Goal: Task Accomplishment & Management: Manage account settings

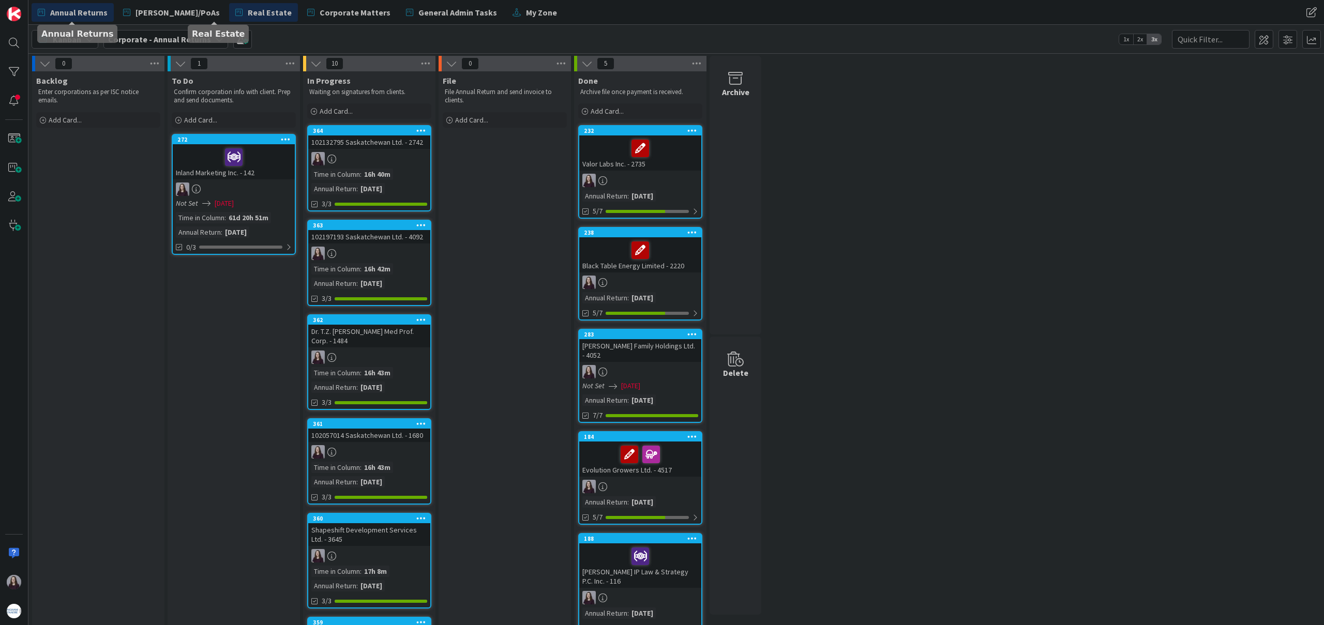
click at [248, 14] on span "Real Estate" at bounding box center [270, 12] width 44 height 12
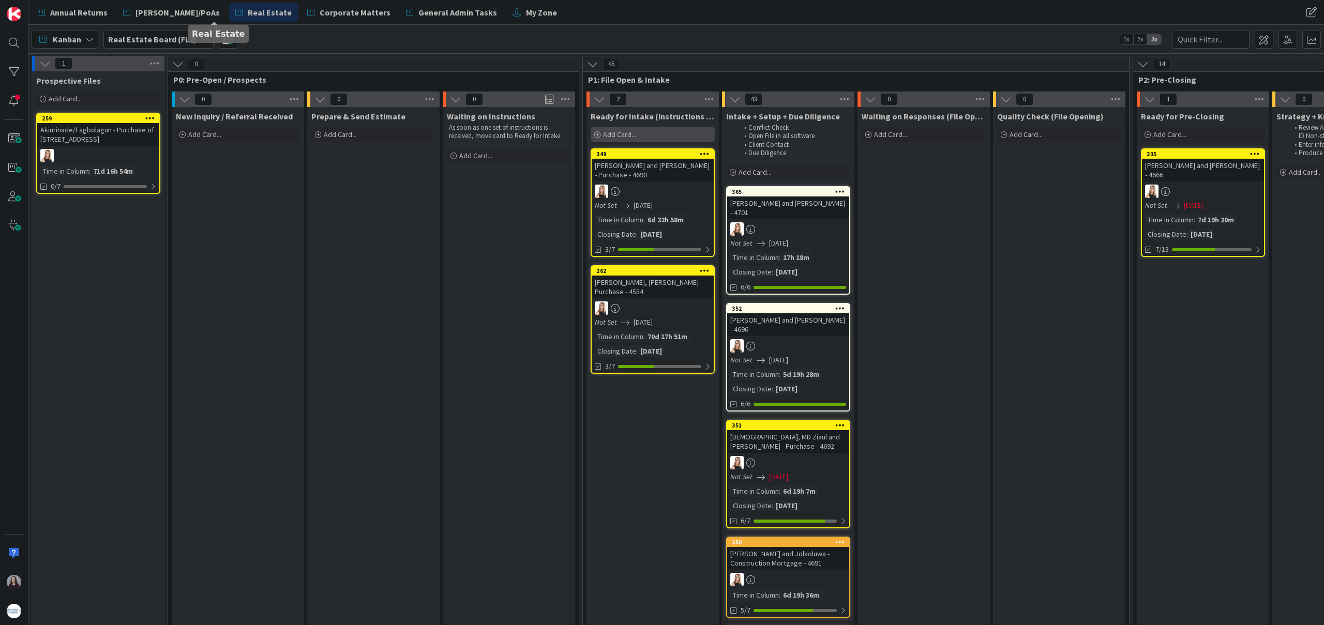
click at [642, 136] on div "Add Card..." at bounding box center [653, 135] width 124 height 16
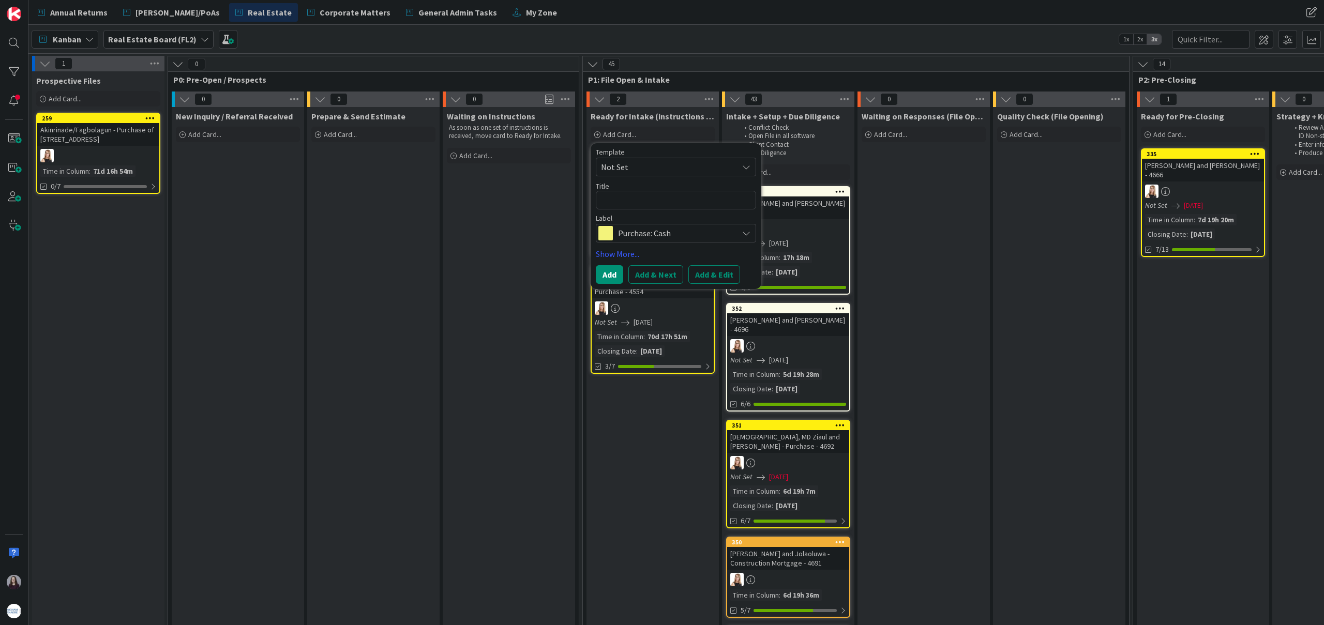
click at [697, 167] on span "Not Set" at bounding box center [665, 166] width 129 height 13
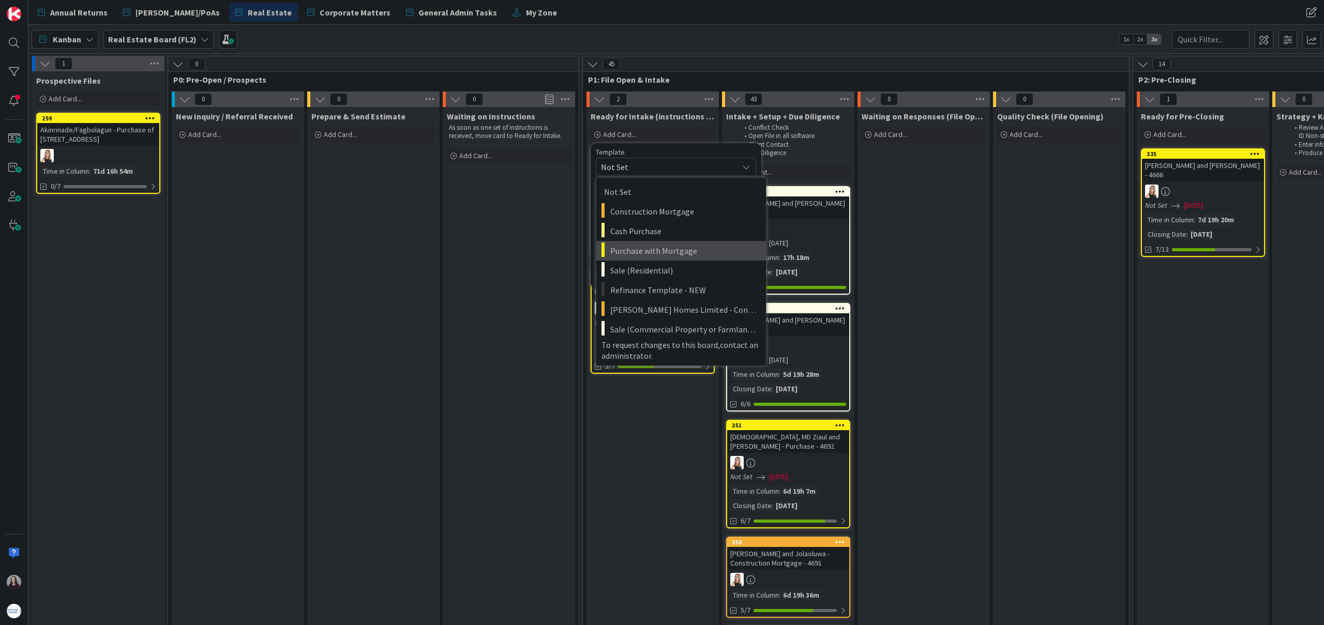
click at [689, 253] on span "Purchase with Mortgage" at bounding box center [684, 250] width 148 height 13
type textarea "x"
type textarea "Purchase with Mortgage"
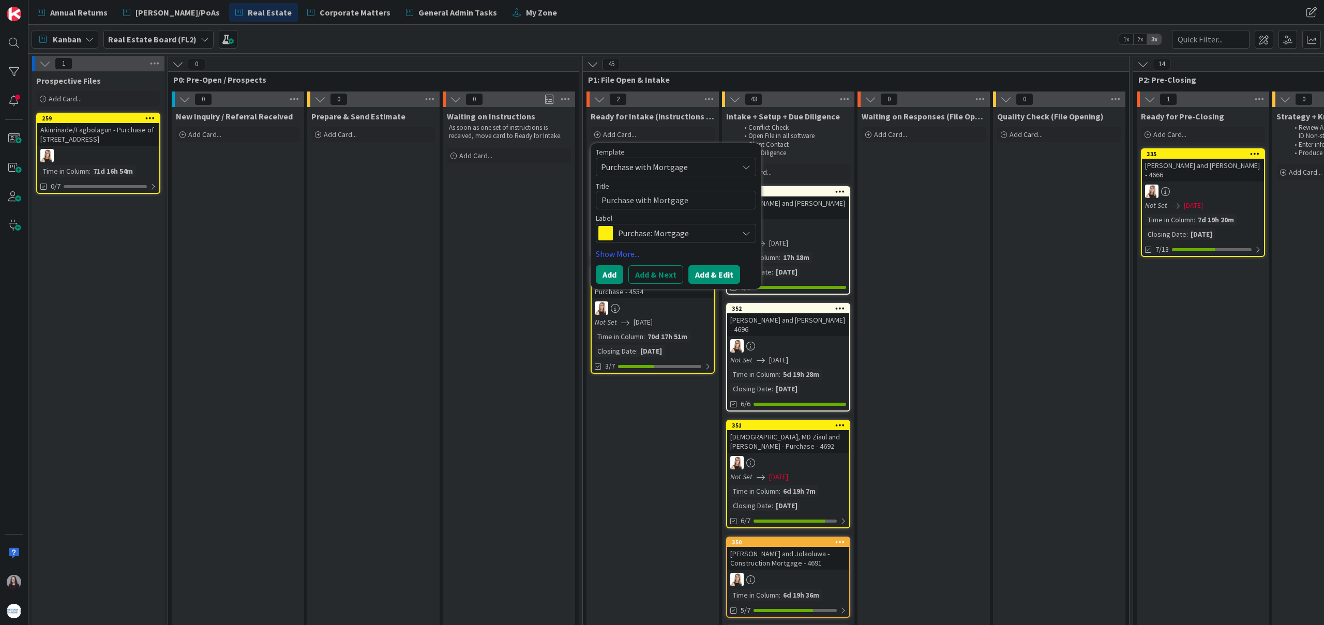
click at [708, 281] on button "Add & Edit" at bounding box center [714, 274] width 52 height 19
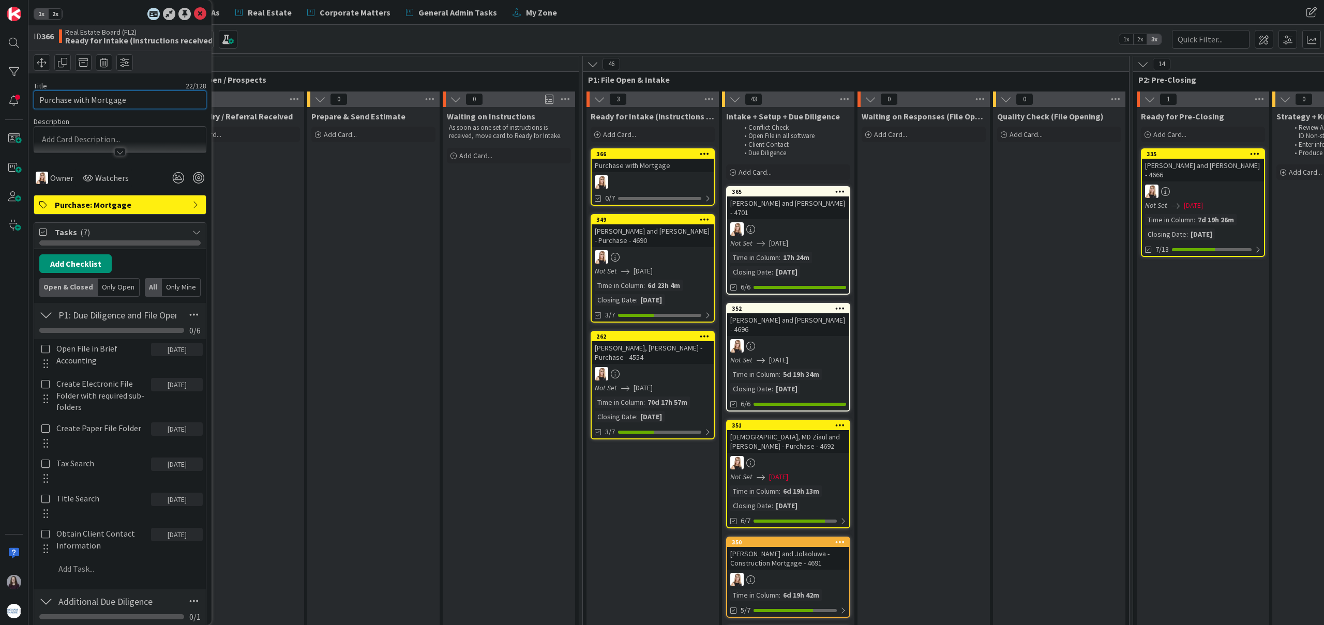
drag, startPoint x: 132, startPoint y: 97, endPoint x: 27, endPoint y: 95, distance: 105.5
click at [30, 96] on div "1x 2x ID 366 Real Estate Board (FL2) Ready for Intake (instructions received) T…" at bounding box center [119, 312] width 183 height 625
type input "e"
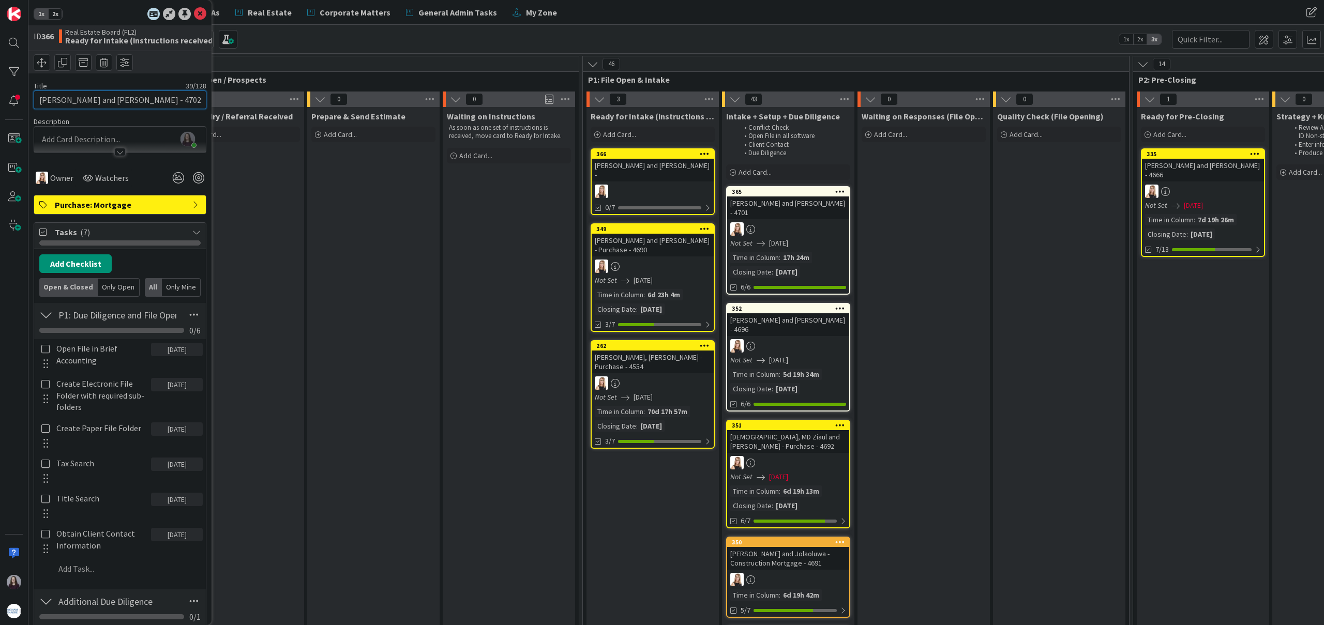
type input "[PERSON_NAME] and [PERSON_NAME] - 4702"
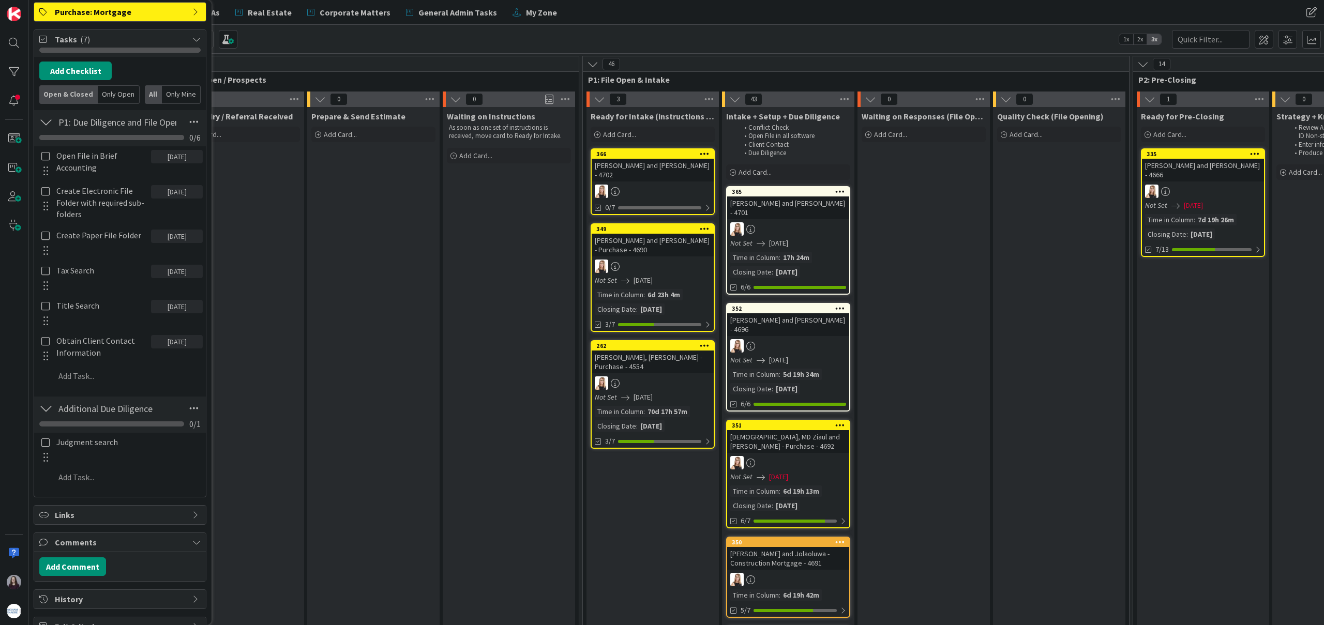
scroll to position [324, 0]
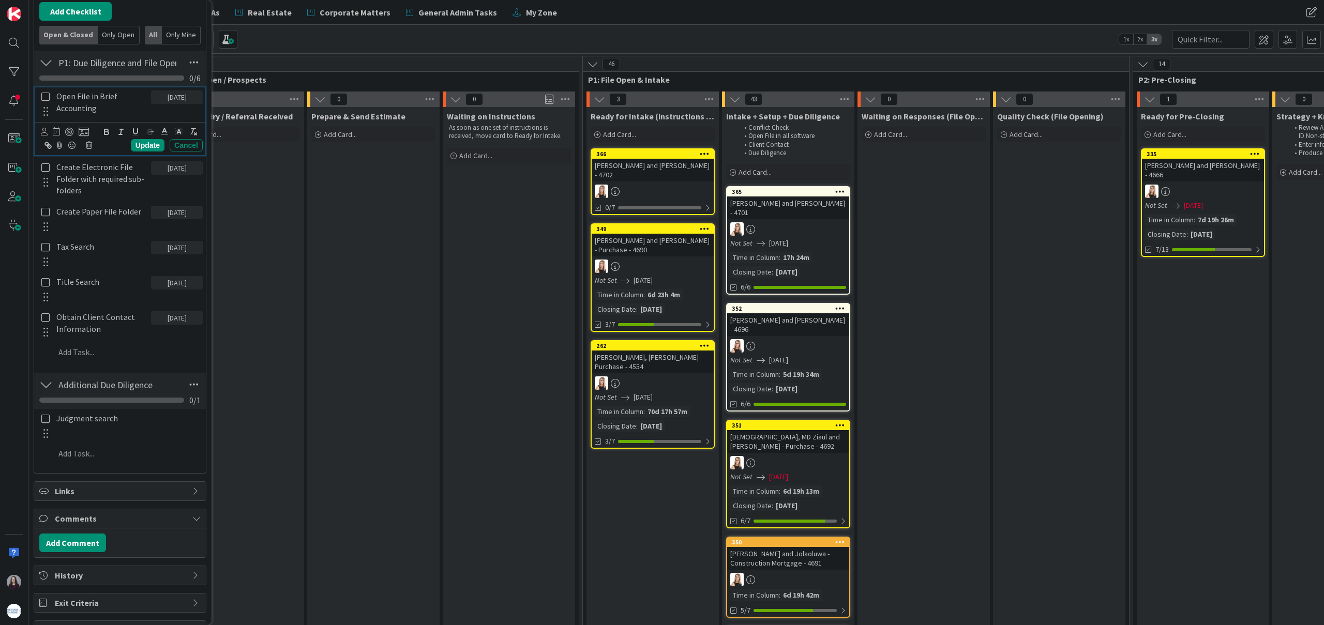
click at [43, 94] on icon at bounding box center [46, 96] width 12 height 9
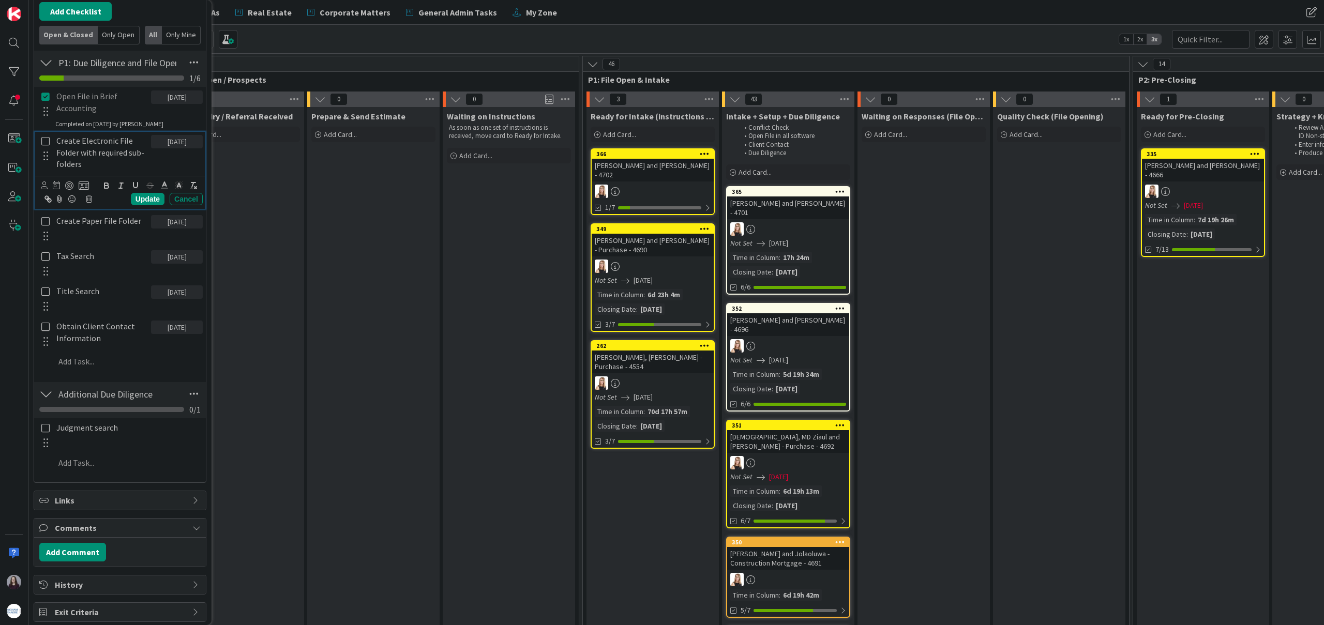
click at [46, 142] on icon at bounding box center [46, 141] width 12 height 9
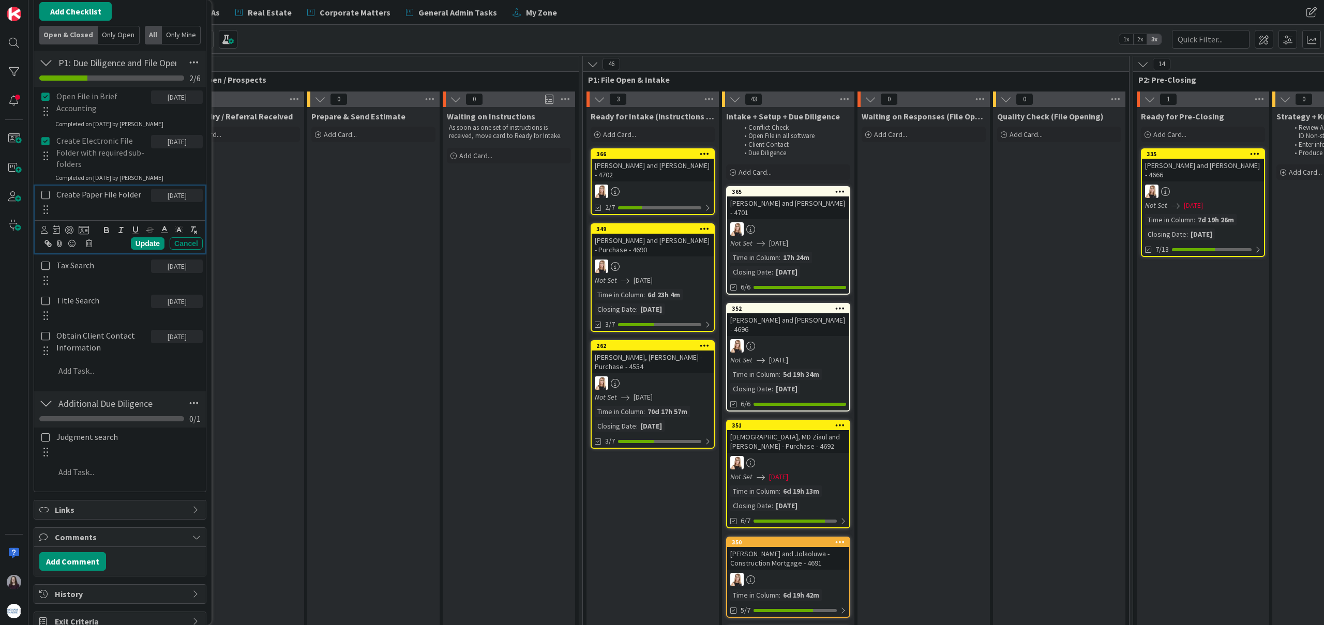
click at [46, 194] on icon at bounding box center [46, 194] width 12 height 9
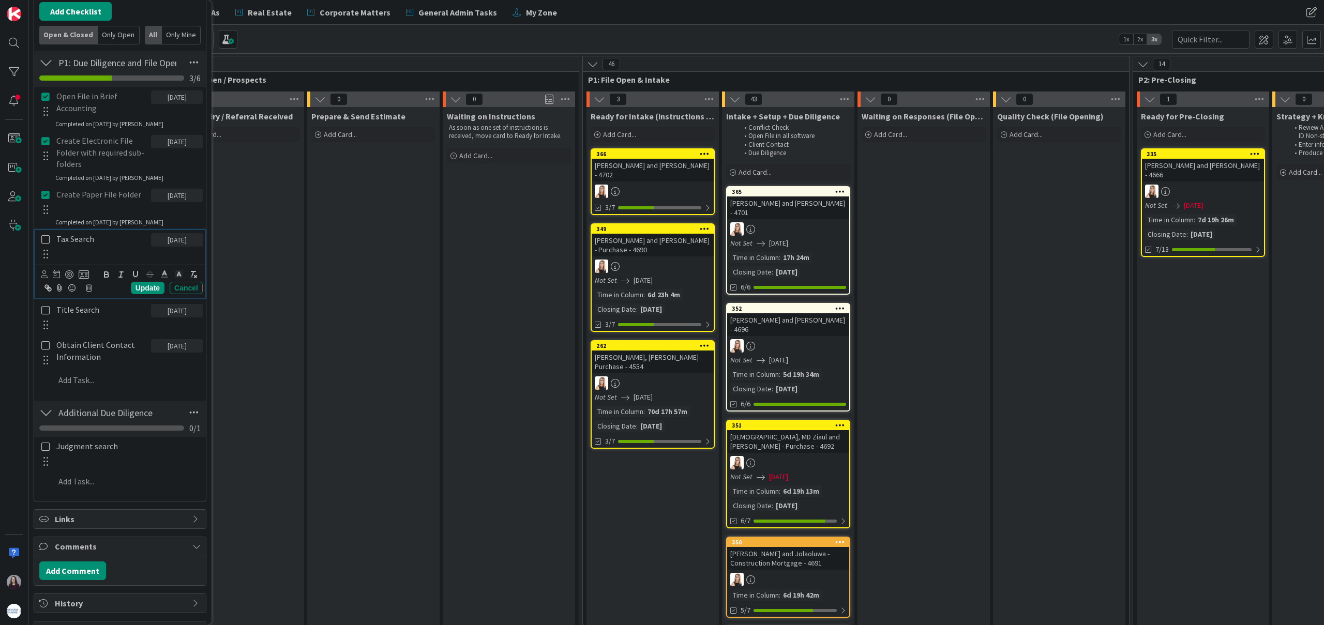
click at [46, 241] on icon at bounding box center [46, 239] width 12 height 9
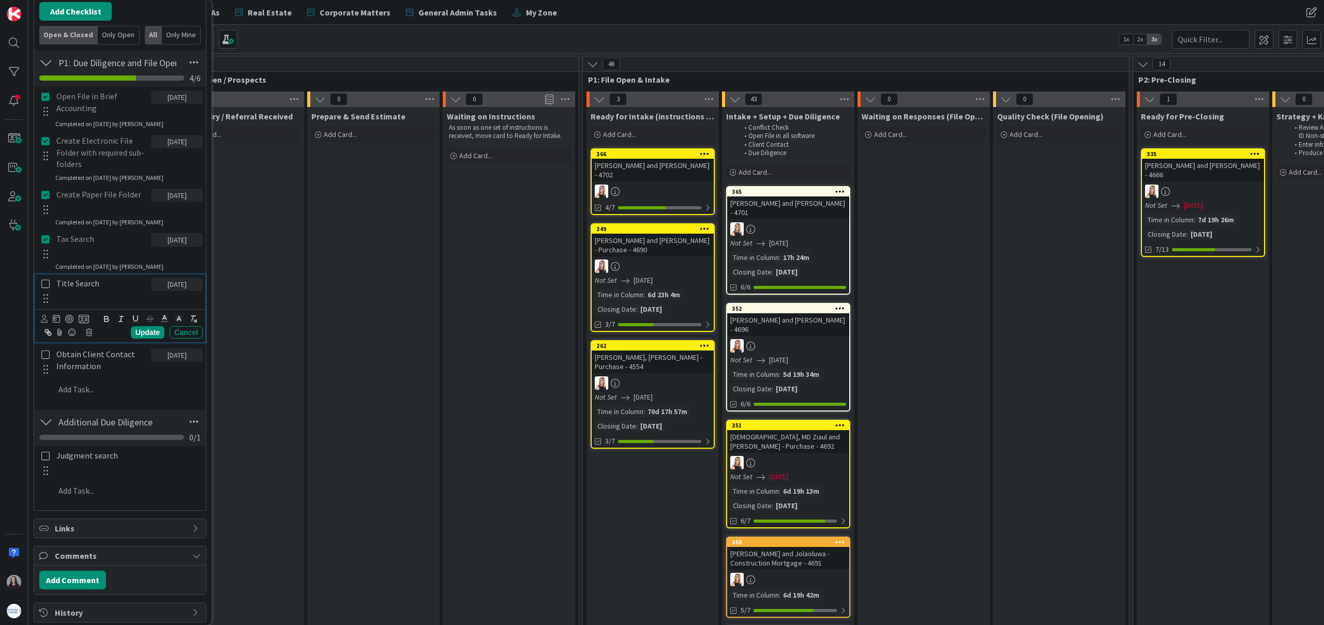
click at [46, 286] on icon at bounding box center [46, 283] width 12 height 9
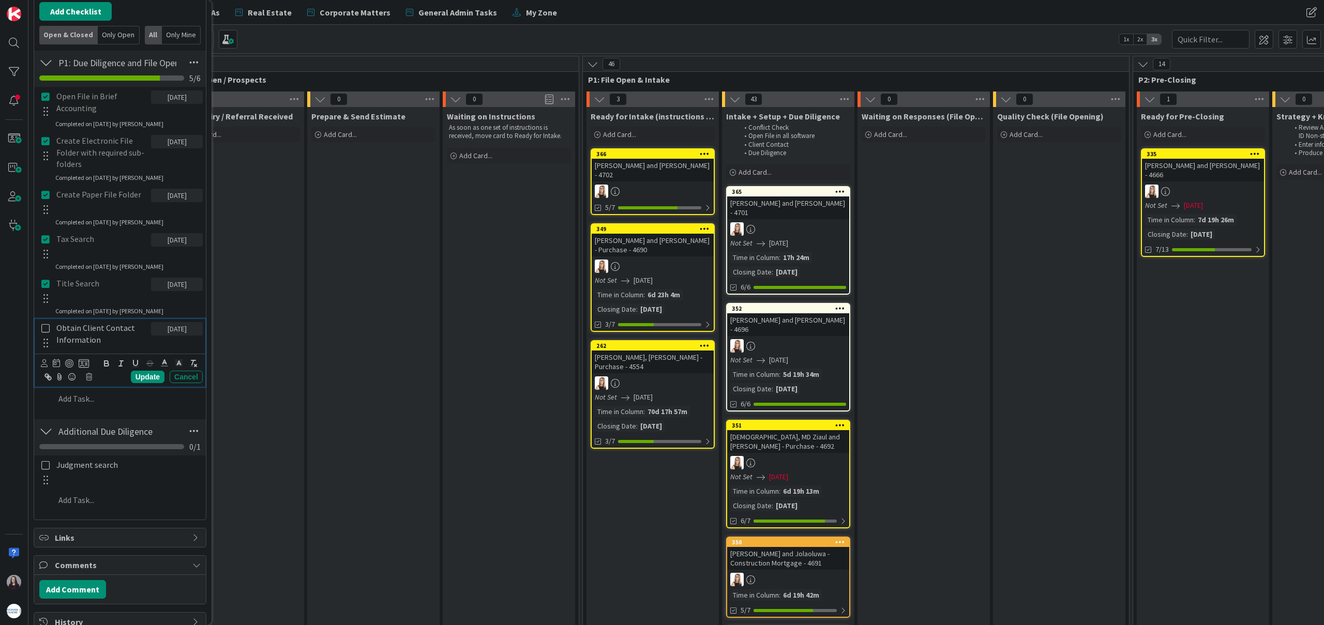
click at [43, 328] on icon at bounding box center [46, 328] width 12 height 9
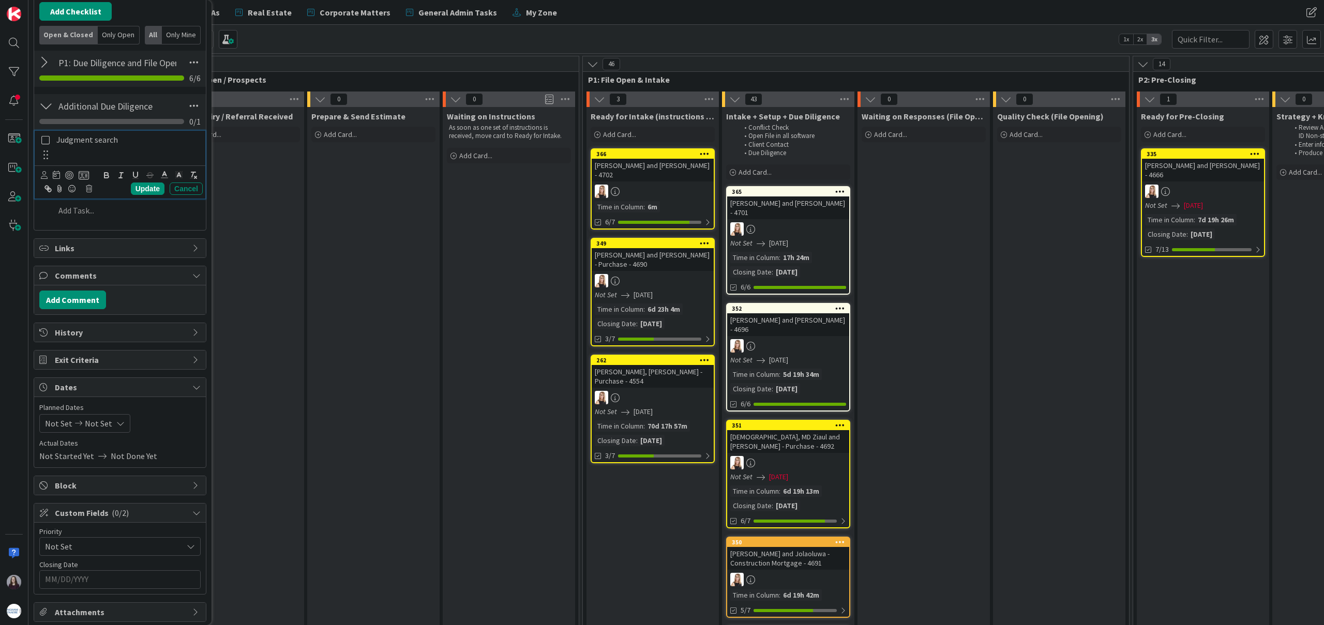
click at [46, 141] on icon at bounding box center [46, 140] width 12 height 9
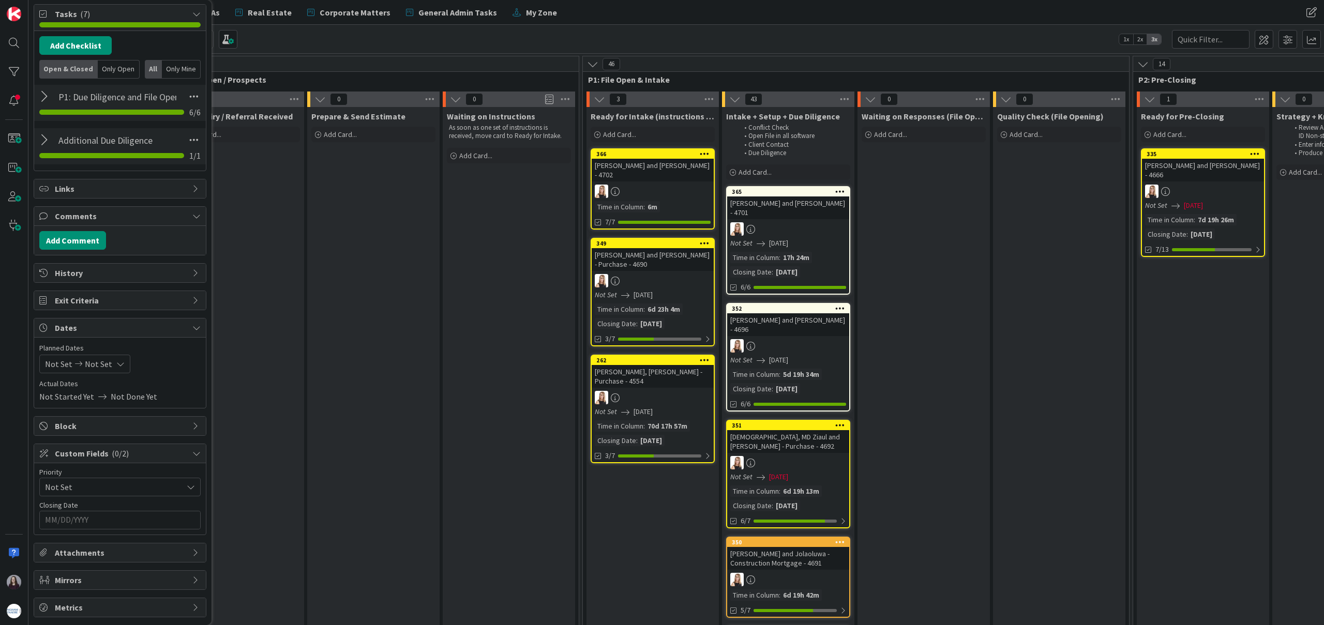
scroll to position [290, 0]
click at [118, 368] on icon at bounding box center [120, 364] width 8 height 8
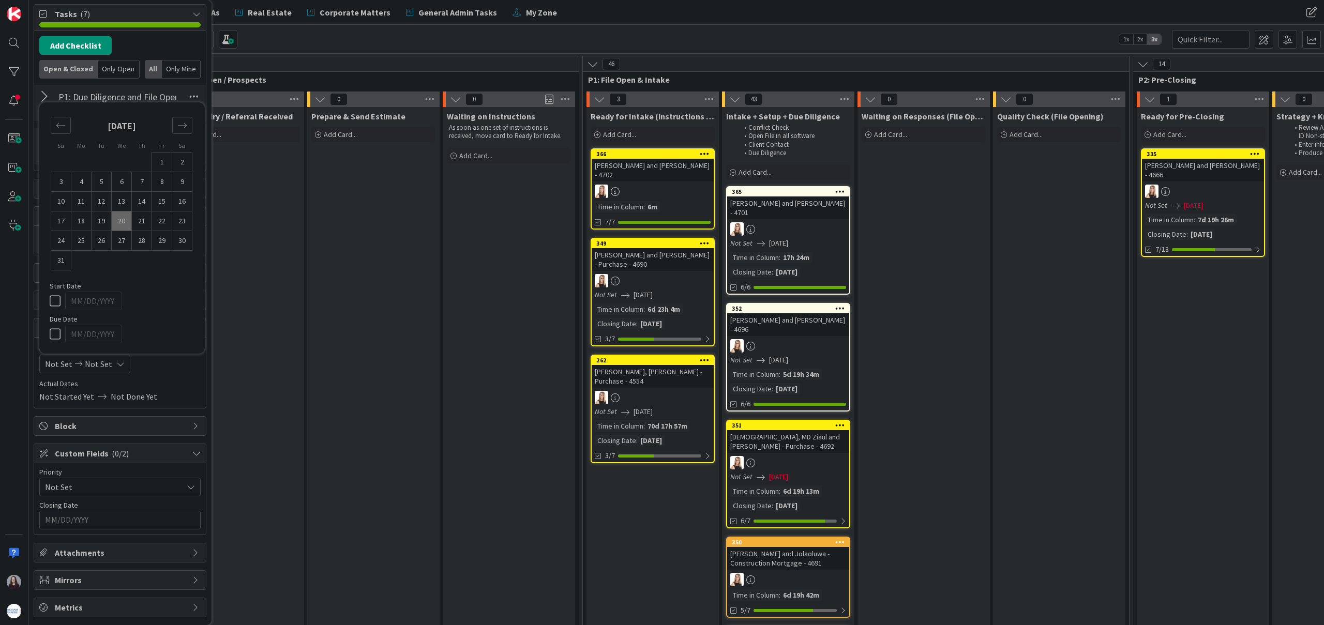
click at [118, 366] on icon at bounding box center [120, 364] width 8 height 8
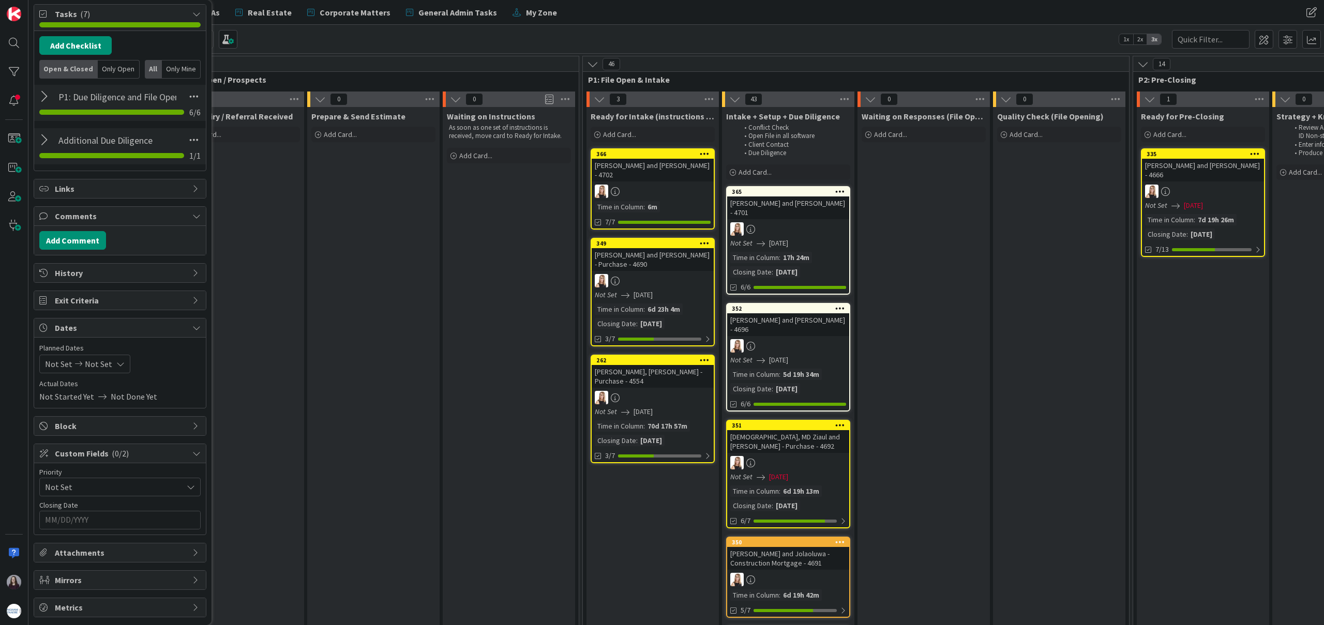
click at [117, 360] on icon at bounding box center [120, 364] width 8 height 8
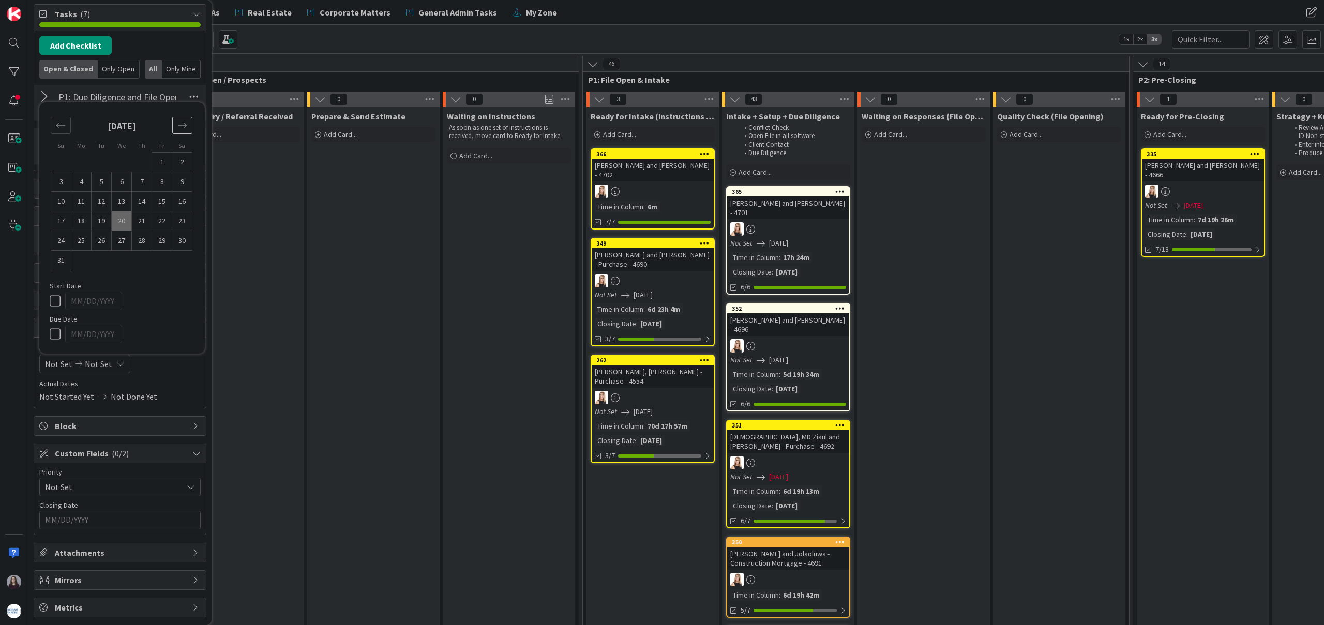
click at [185, 122] on icon "Move forward to switch to the next month." at bounding box center [182, 126] width 10 height 10
click at [84, 180] on td "1" at bounding box center [81, 182] width 20 height 20
type input "[DATE]"
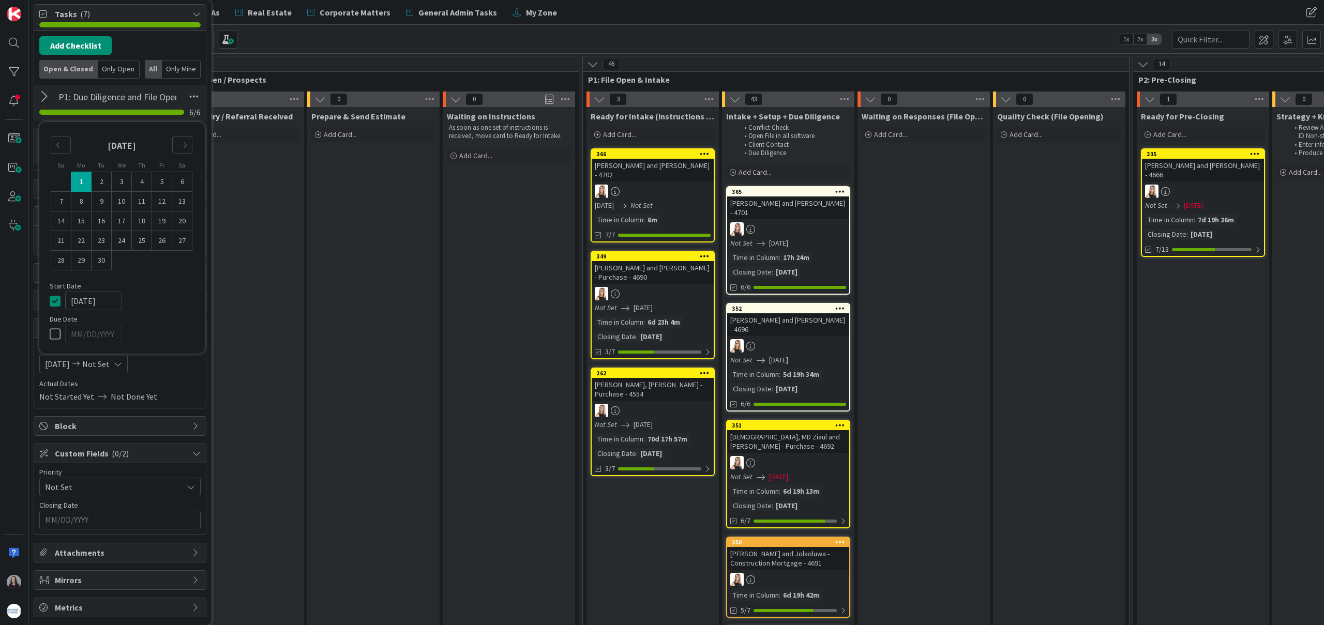
click at [54, 301] on icon at bounding box center [58, 301] width 16 height 12
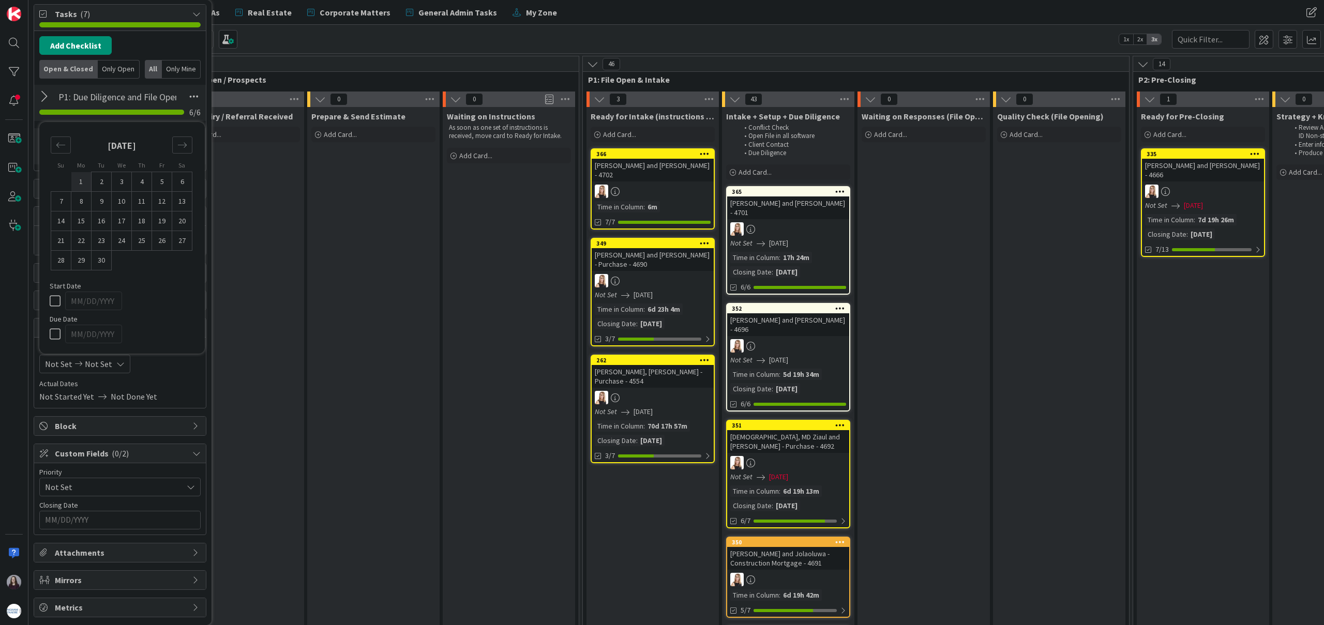
click at [77, 179] on td "1" at bounding box center [81, 182] width 20 height 20
type input "[DATE]"
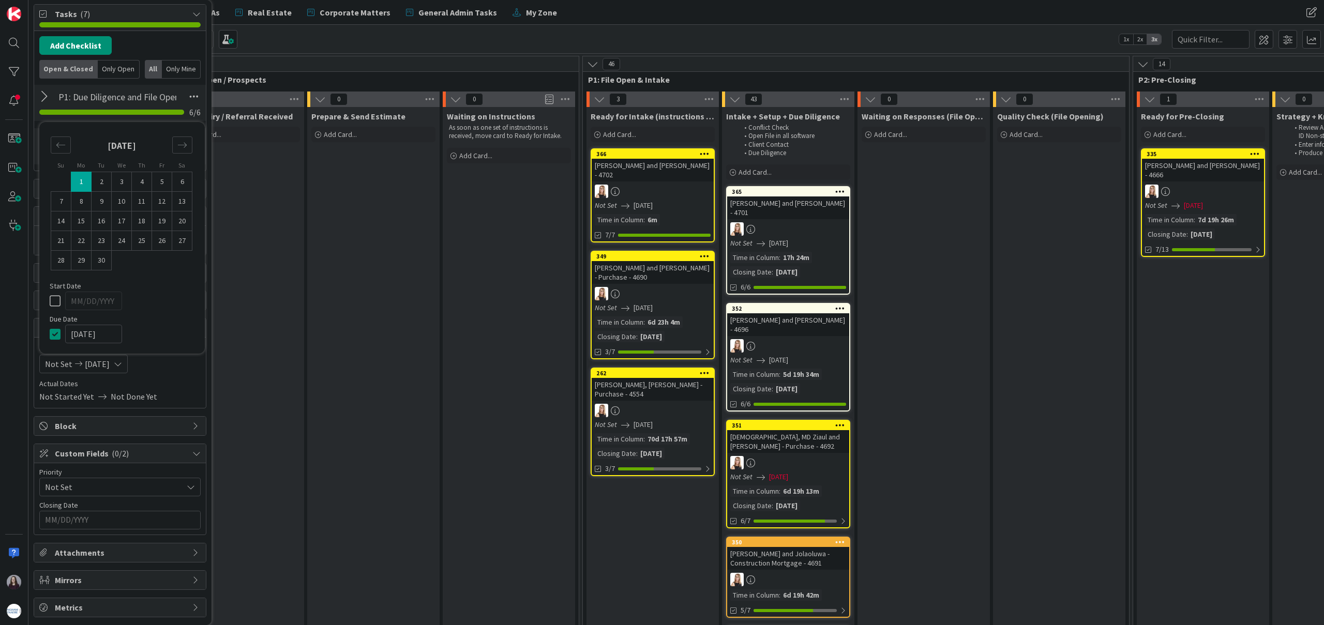
click at [178, 389] on span "Actual Dates" at bounding box center [119, 384] width 161 height 11
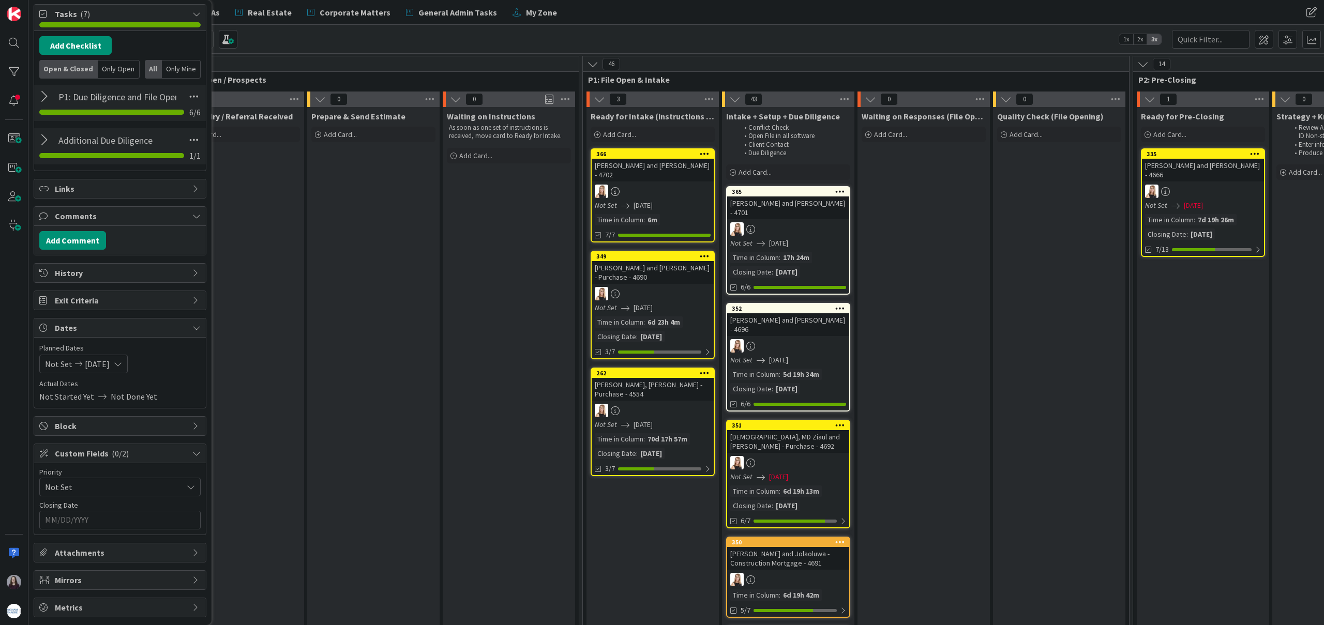
click at [138, 516] on input "MM/DD/YYYY" at bounding box center [120, 521] width 150 height 18
click at [178, 545] on icon "Move forward to switch to the next month." at bounding box center [183, 547] width 10 height 10
click at [81, 583] on td "1" at bounding box center [82, 584] width 20 height 20
type input "[DATE]"
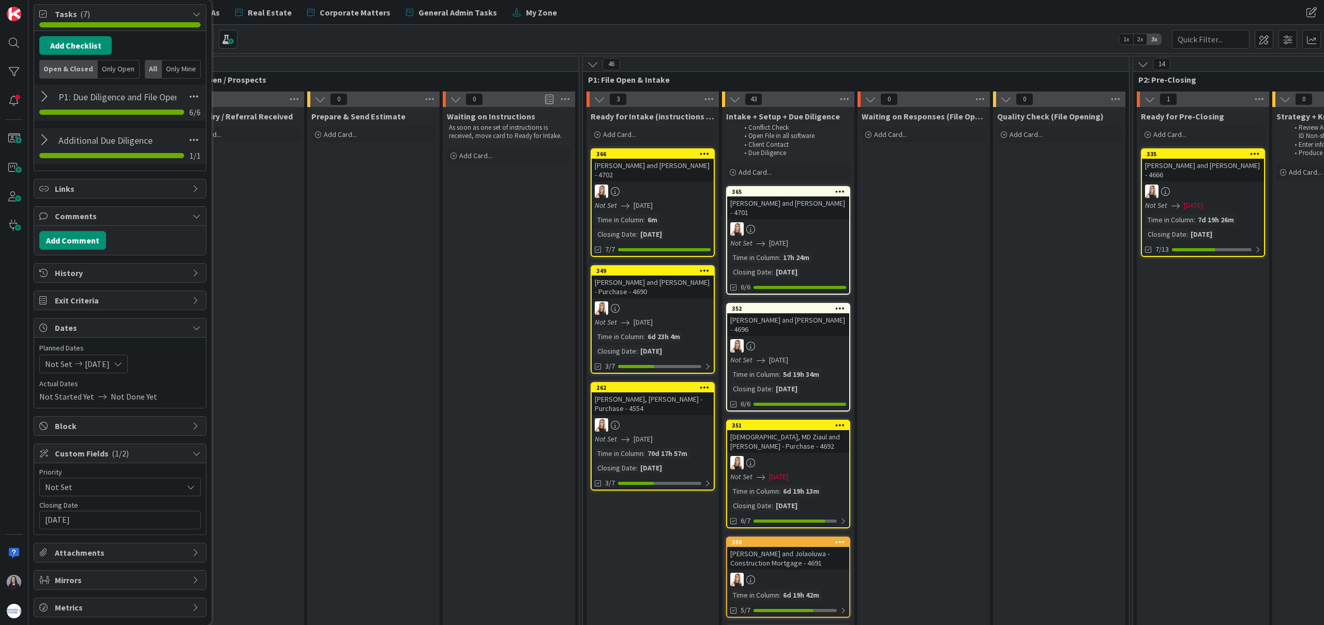
scroll to position [0, 0]
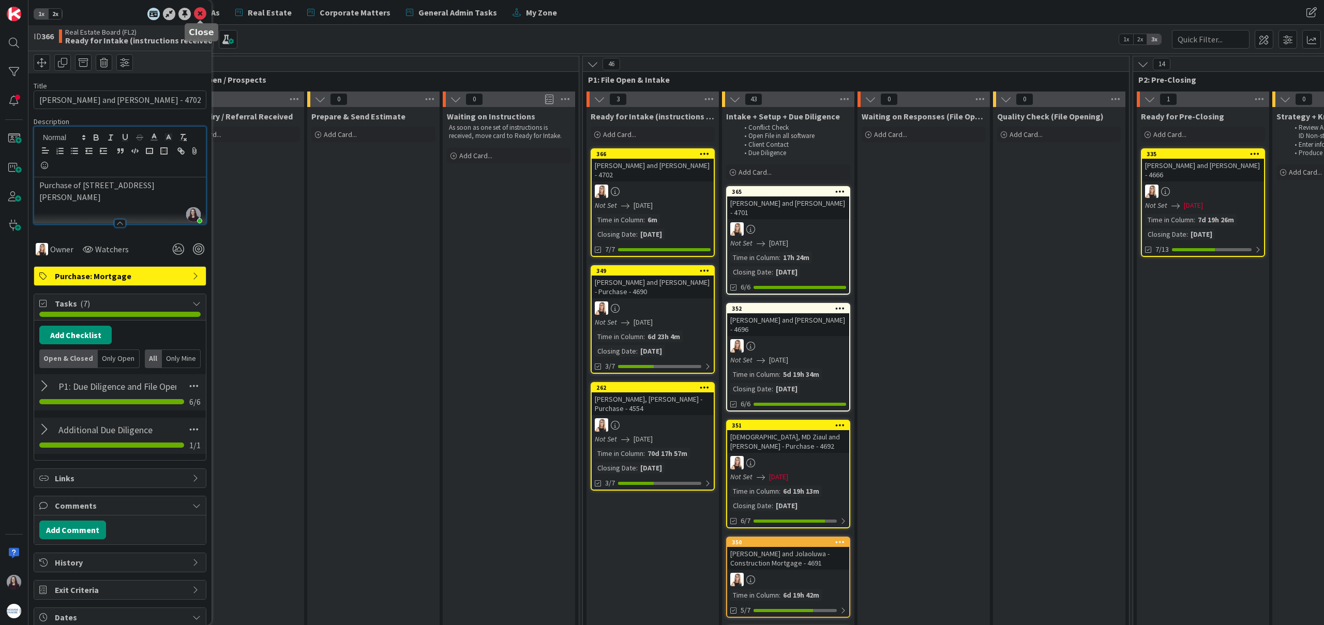
click at [200, 16] on icon at bounding box center [200, 14] width 12 height 12
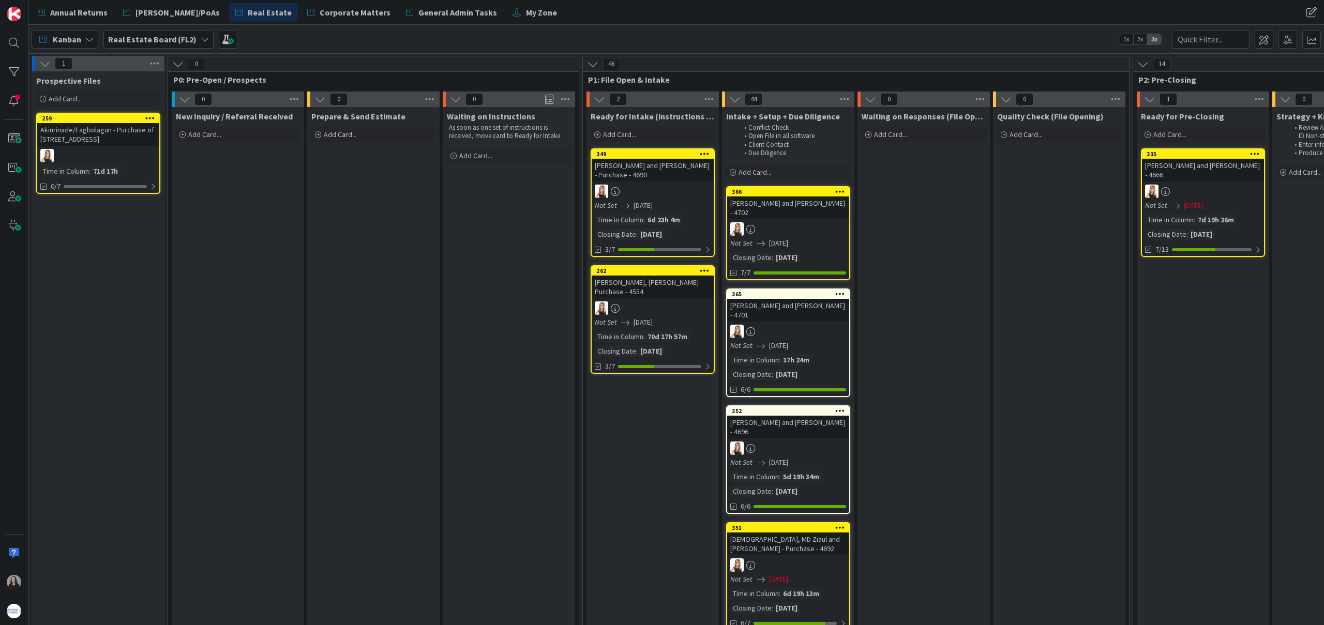
click at [817, 329] on link "365 [PERSON_NAME] and [PERSON_NAME] - 4701 Not Set [DATE] Time in [GEOGRAPHIC_D…" at bounding box center [788, 343] width 124 height 109
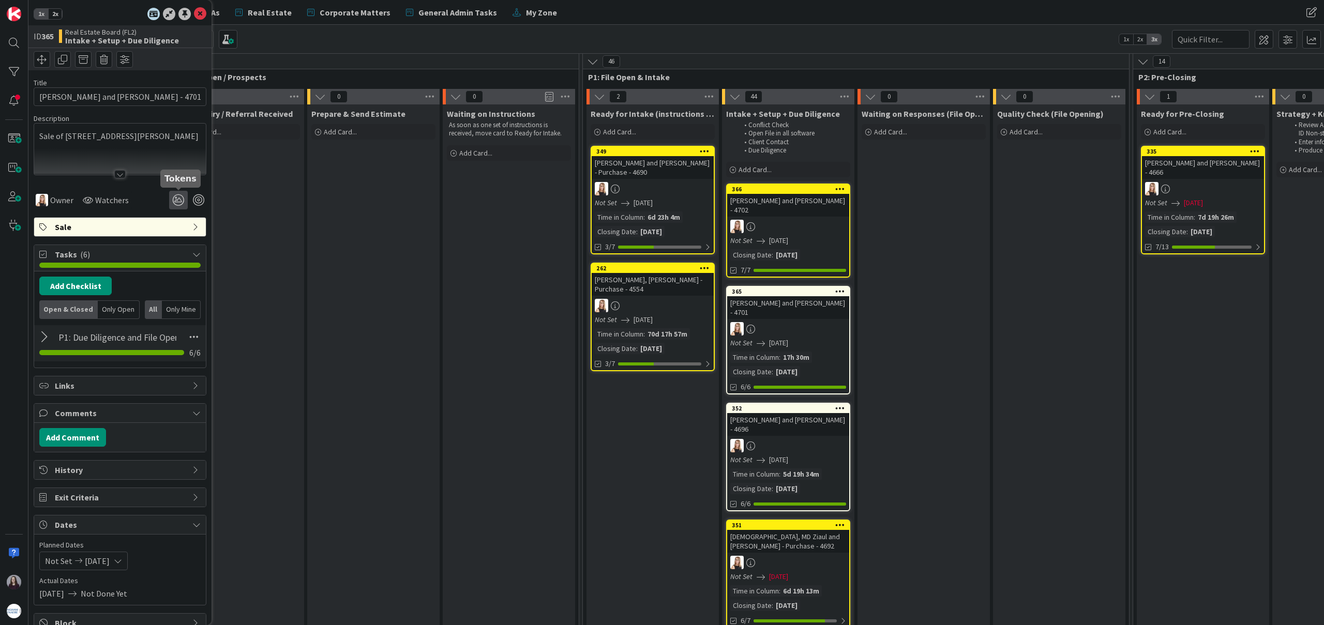
click at [177, 198] on icon at bounding box center [178, 200] width 19 height 19
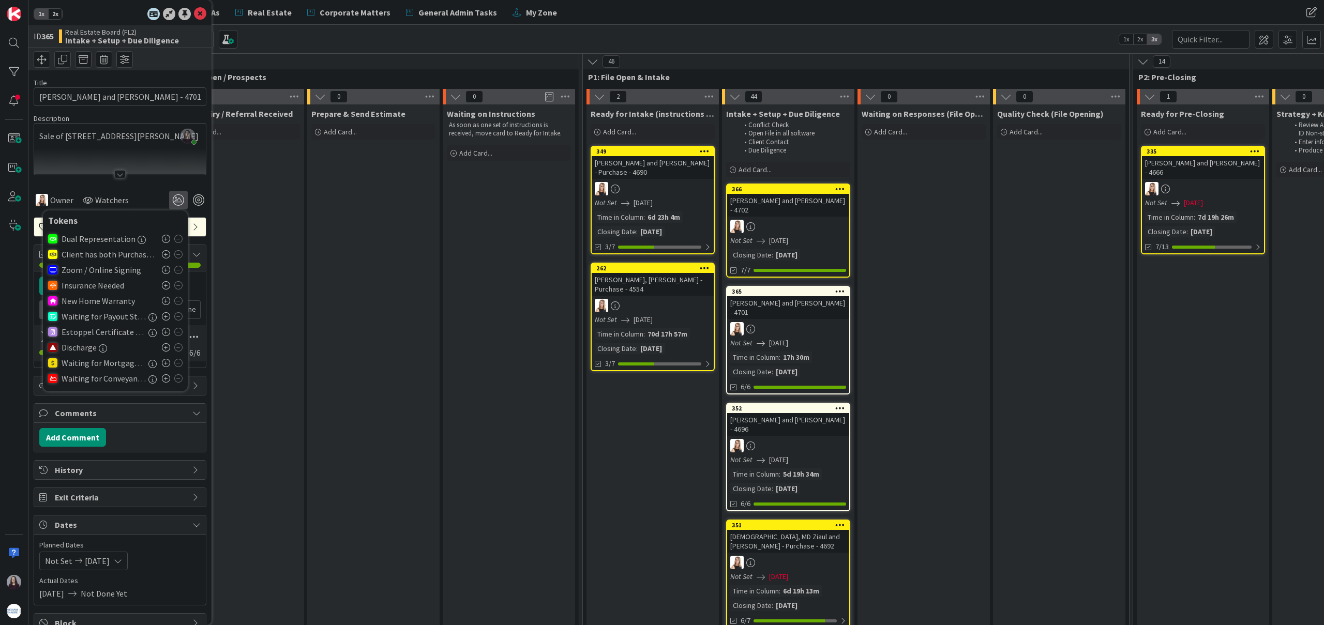
click at [166, 240] on icon at bounding box center [166, 239] width 8 height 8
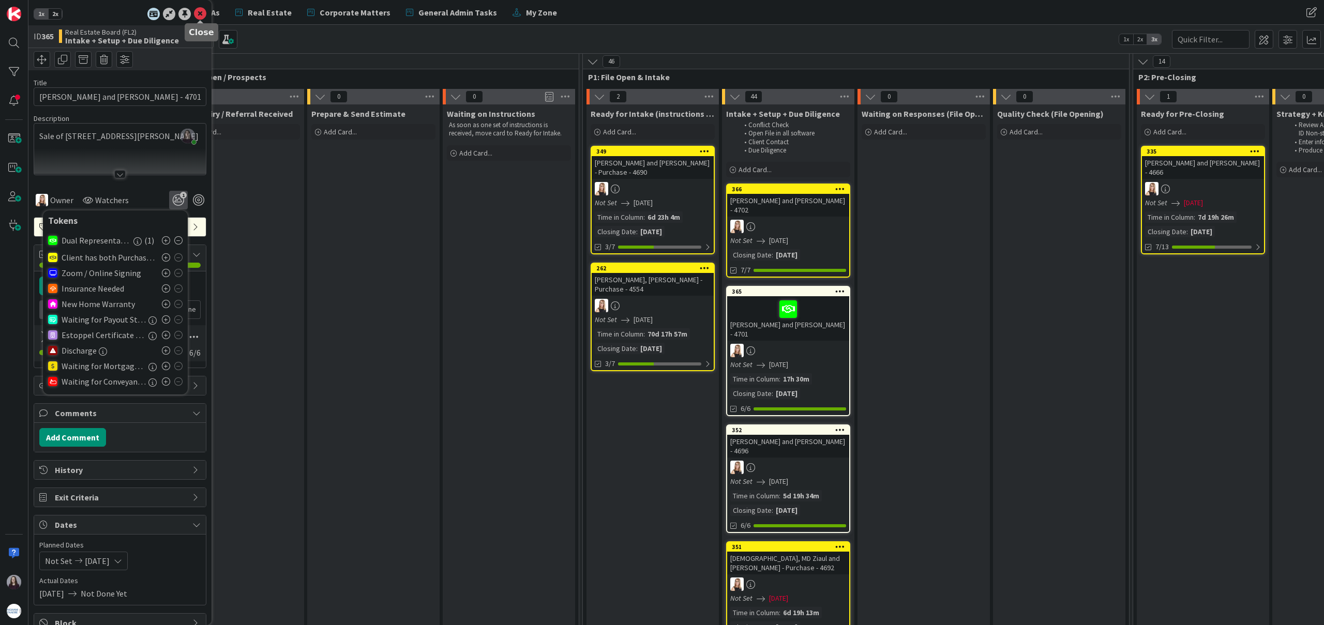
click at [201, 13] on icon at bounding box center [200, 14] width 12 height 12
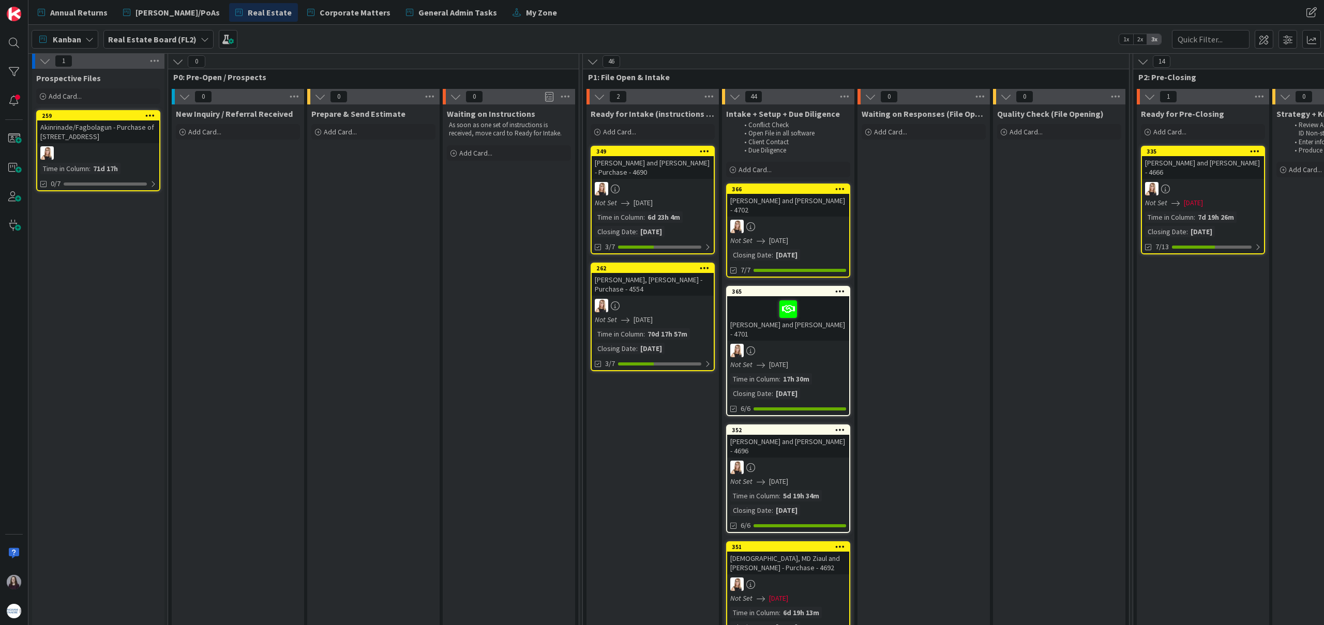
click at [809, 232] on div at bounding box center [788, 226] width 122 height 13
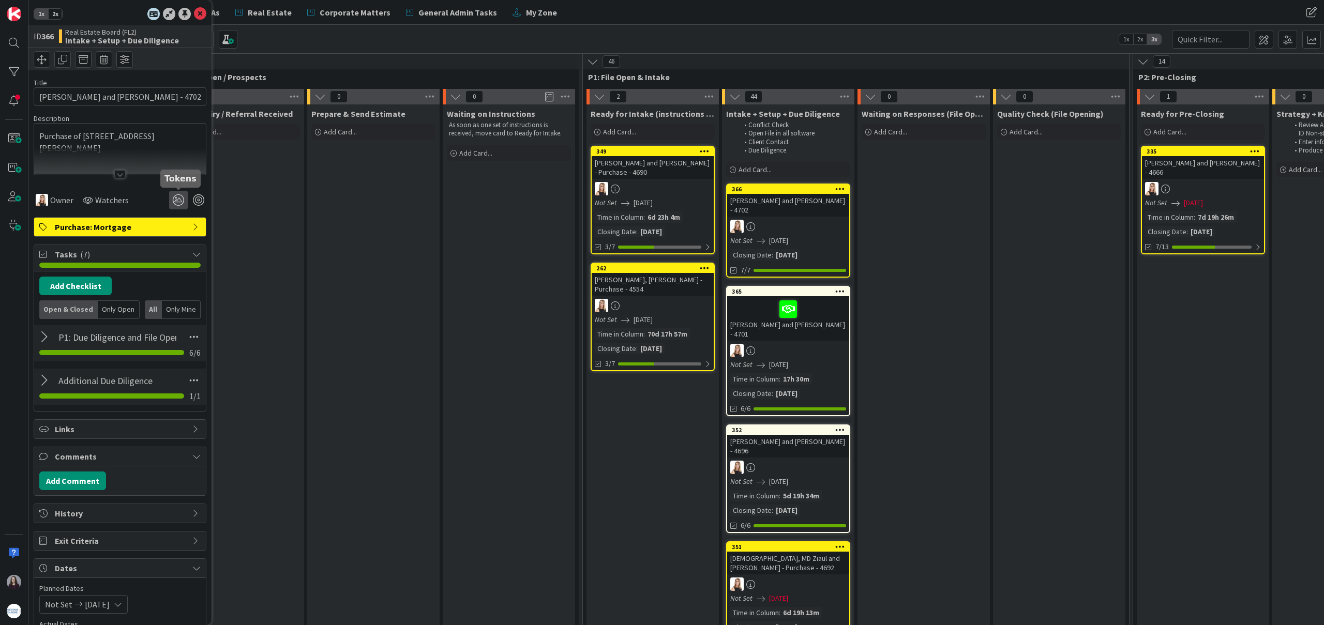
click at [181, 199] on icon at bounding box center [178, 200] width 19 height 19
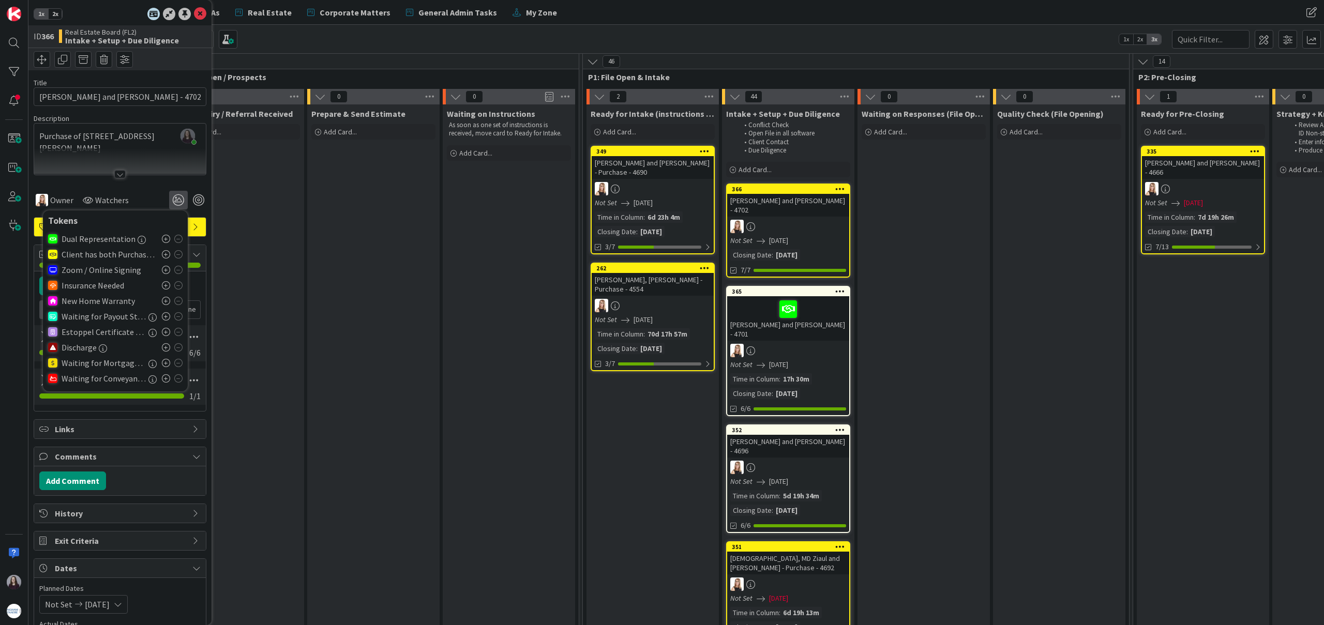
click at [166, 238] on icon at bounding box center [166, 239] width 8 height 8
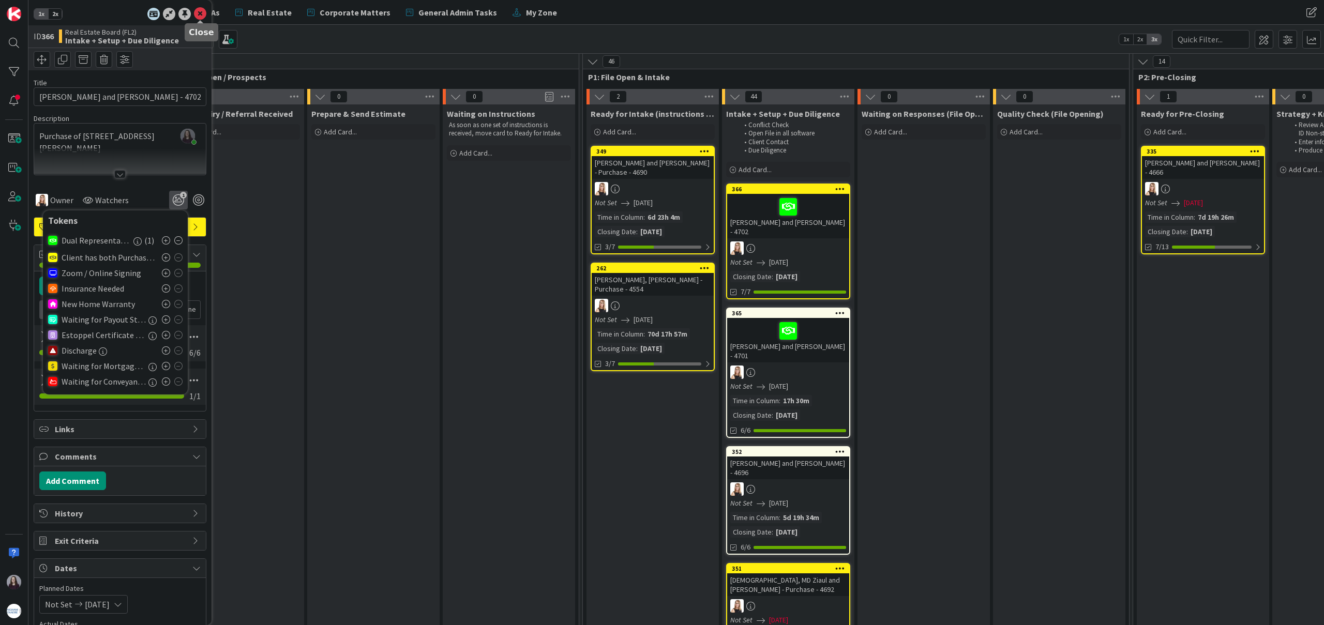
click at [198, 17] on icon at bounding box center [200, 14] width 12 height 12
